Goal: Information Seeking & Learning: Find specific fact

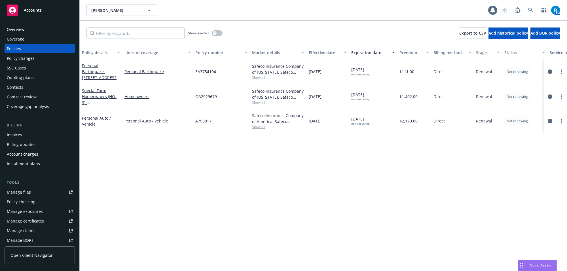
click at [208, 97] on span "OA2929679" at bounding box center [206, 97] width 22 height 6
copy span "OA2929679"
click at [41, 33] on div "Overview" at bounding box center [40, 29] width 66 height 9
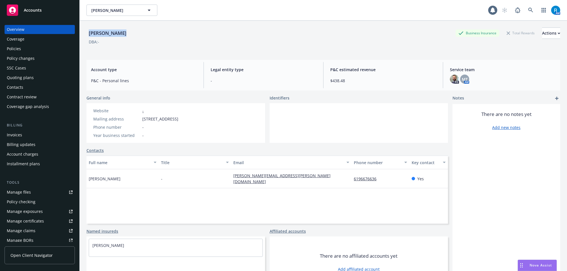
drag, startPoint x: 88, startPoint y: 33, endPoint x: 123, endPoint y: 35, distance: 35.5
click at [123, 35] on div "[PERSON_NAME] Business Insurance Total Rewards Actions" at bounding box center [323, 33] width 474 height 11
copy div "[PERSON_NAME]"
drag, startPoint x: 230, startPoint y: 113, endPoint x: 189, endPoint y: 115, distance: 41.2
click at [229, 112] on div "Website - Mailing address [STREET_ADDRESS] Phone number - Year business started…" at bounding box center [175, 123] width 179 height 40
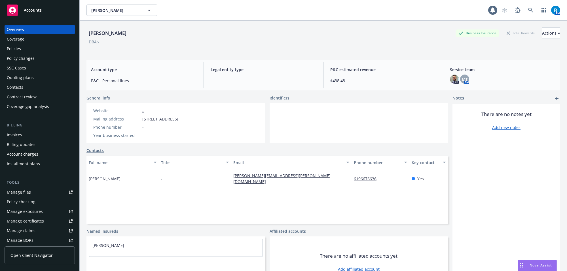
drag, startPoint x: 142, startPoint y: 120, endPoint x: 216, endPoint y: 121, distance: 73.7
click at [185, 121] on div "Website - Mailing address [STREET_ADDRESS] Phone number - Year business started…" at bounding box center [135, 123] width 99 height 40
copy div "[STREET_ADDRESS]"
click at [24, 47] on div "Policies" at bounding box center [40, 48] width 66 height 9
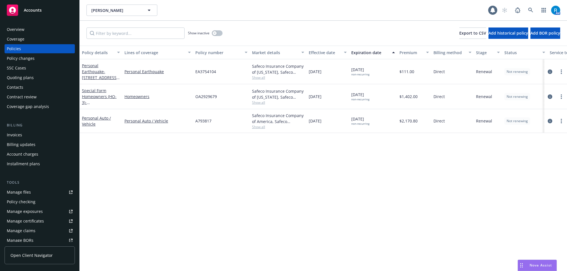
click at [363, 70] on span "[DATE] non-recurring" at bounding box center [360, 72] width 18 height 10
click at [357, 70] on span "[DATE] non-recurring" at bounding box center [360, 72] width 18 height 10
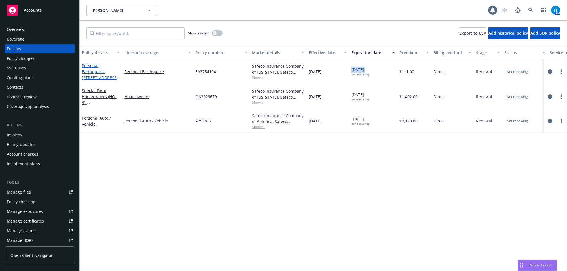
copy span "[DATE]"
drag, startPoint x: 243, startPoint y: 67, endPoint x: 246, endPoint y: 77, distance: 10.5
click at [243, 66] on div "EA3754104" at bounding box center [221, 71] width 57 height 25
click at [99, 72] on link "Personal Earthquake - [STREET_ADDRESS][PERSON_NAME]" at bounding box center [100, 74] width 36 height 23
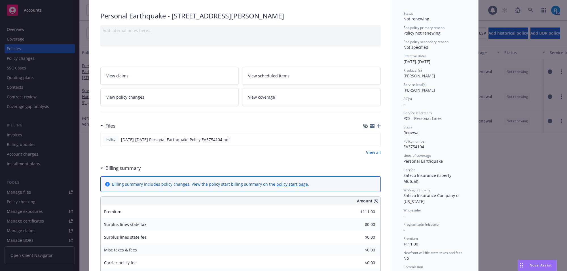
scroll to position [248, 0]
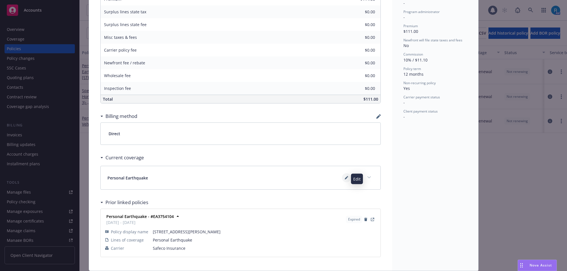
click at [345, 179] on icon at bounding box center [346, 177] width 3 height 3
type textarea "x"
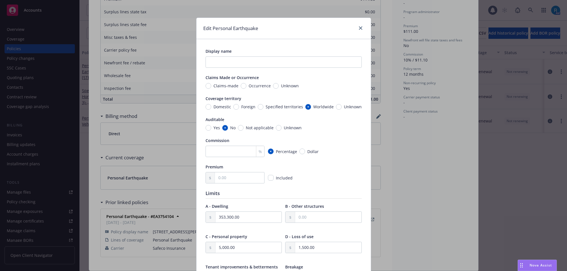
scroll to position [0, 0]
click at [359, 28] on icon "close" at bounding box center [360, 28] width 3 height 3
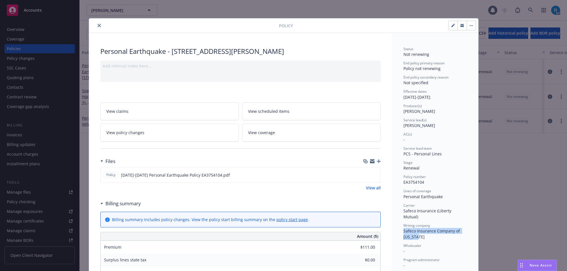
drag, startPoint x: 411, startPoint y: 233, endPoint x: 400, endPoint y: 226, distance: 13.2
click at [400, 226] on div "Status Not renewing End policy primary reason Policy not renewing End policy se…" at bounding box center [435, 276] width 86 height 486
drag, startPoint x: 420, startPoint y: 227, endPoint x: 413, endPoint y: 232, distance: 8.3
click at [420, 227] on div "Writing company Safeco Insurance Company of [US_STATE]" at bounding box center [436, 231] width 64 height 17
click at [412, 232] on span "Safeco Insurance Company of [US_STATE]" at bounding box center [433, 233] width 58 height 11
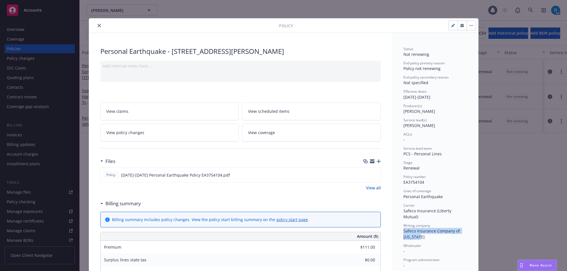
drag, startPoint x: 413, startPoint y: 233, endPoint x: 398, endPoint y: 227, distance: 15.6
click at [398, 227] on div "Status Not renewing End policy primary reason Policy not renewing End policy se…" at bounding box center [435, 276] width 86 height 486
copy span "Safeco Insurance Company of [US_STATE]"
click at [97, 23] on button "close" at bounding box center [99, 25] width 7 height 7
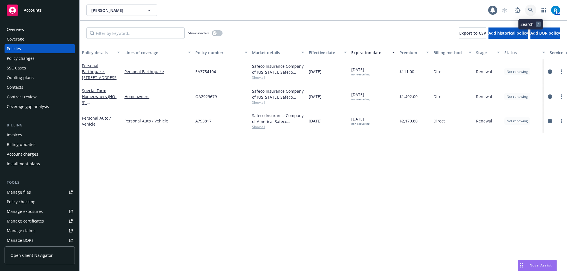
click at [531, 12] on icon at bounding box center [530, 10] width 5 height 5
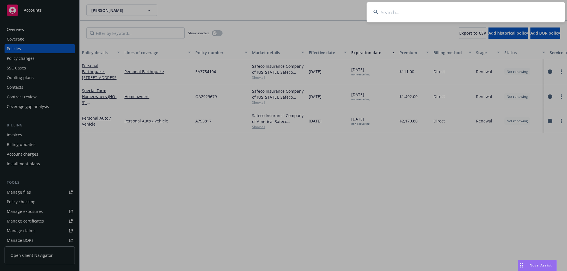
type input "[PERSON_NAME] & [PERSON_NAME]"
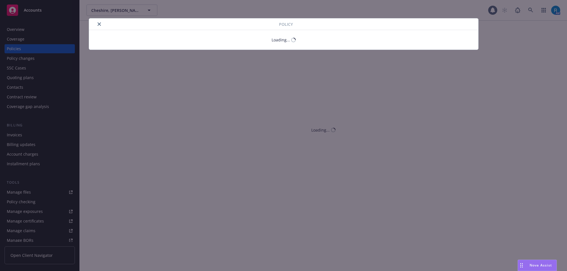
click at [100, 20] on div "Policy" at bounding box center [283, 24] width 389 height 12
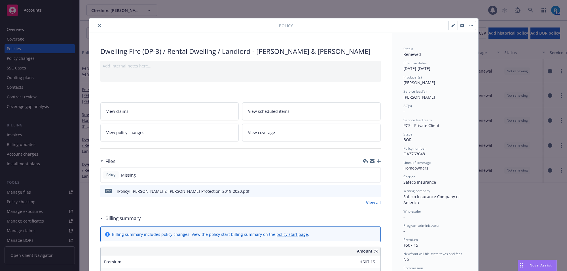
click at [99, 22] on div at bounding box center [185, 25] width 188 height 7
click at [98, 26] on icon "close" at bounding box center [99, 25] width 3 height 3
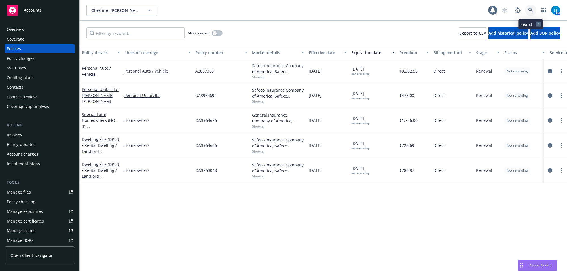
click at [532, 10] on icon at bounding box center [530, 10] width 5 height 5
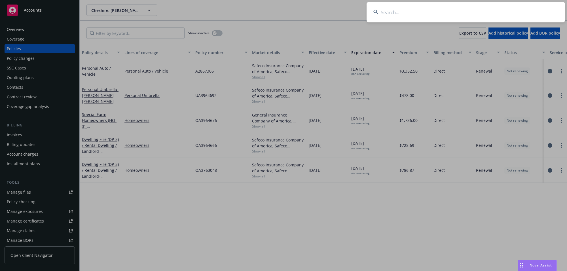
type input "[PERSON_NAME] & [PERSON_NAME]"
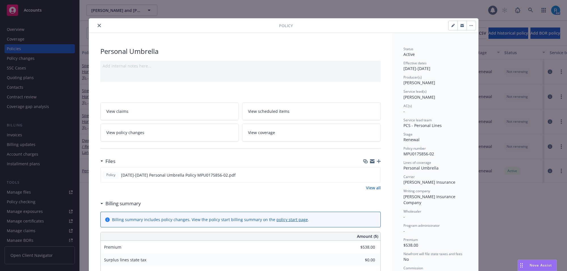
drag, startPoint x: 100, startPoint y: 23, endPoint x: 96, endPoint y: 24, distance: 3.2
click at [99, 24] on div at bounding box center [185, 25] width 188 height 7
click at [98, 26] on icon "close" at bounding box center [99, 25] width 3 height 3
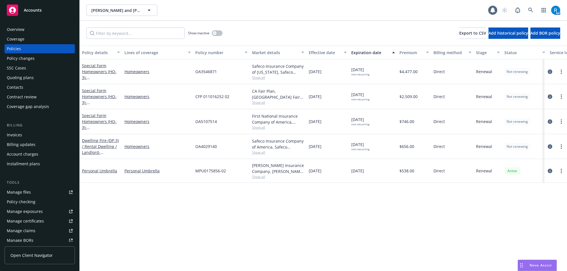
click at [204, 123] on span "OA5107514" at bounding box center [206, 122] width 22 height 6
copy span "OA5107514"
drag, startPoint x: 519, startPoint y: 0, endPoint x: 383, endPoint y: 12, distance: 136.6
click at [384, 12] on div "[PERSON_NAME] and [PERSON_NAME] [PERSON_NAME] and [PERSON_NAME]" at bounding box center [287, 10] width 402 height 11
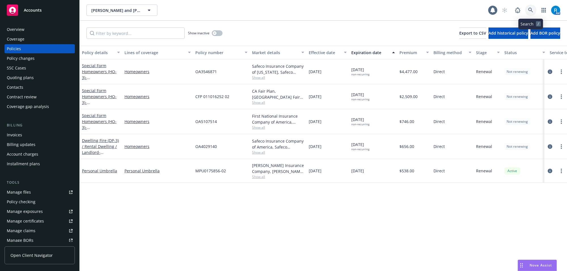
click at [533, 12] on icon at bounding box center [530, 10] width 5 height 5
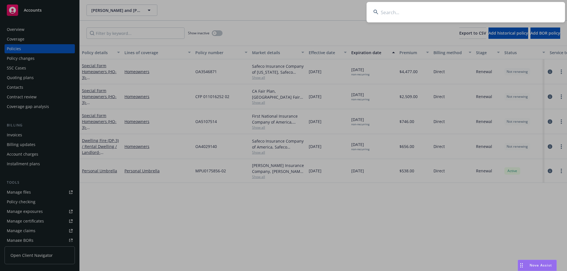
type input "[PERSON_NAME] Del [PERSON_NAME]"
